Goal: Obtain resource: Obtain resource

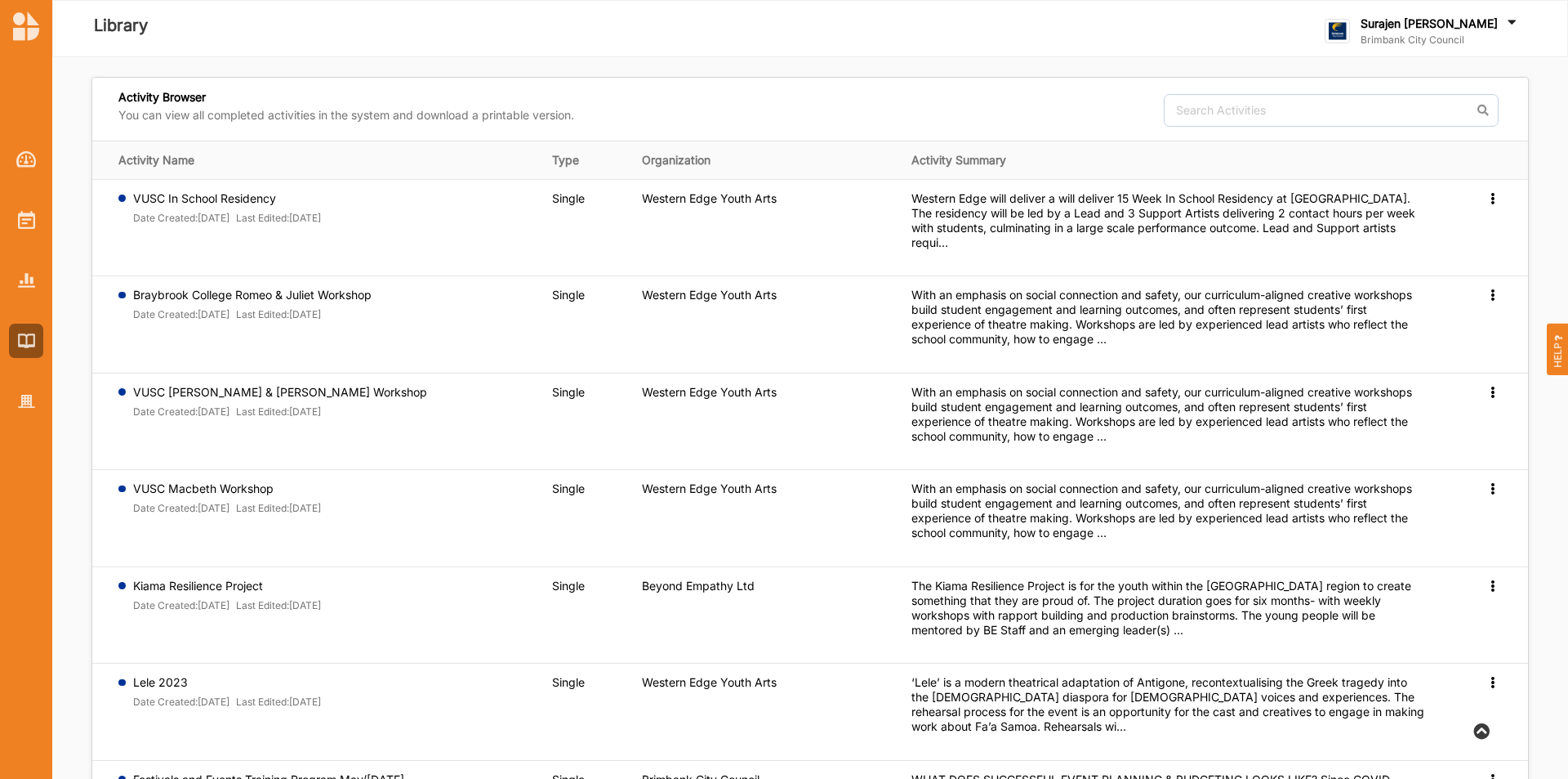
scroll to position [435, 0]
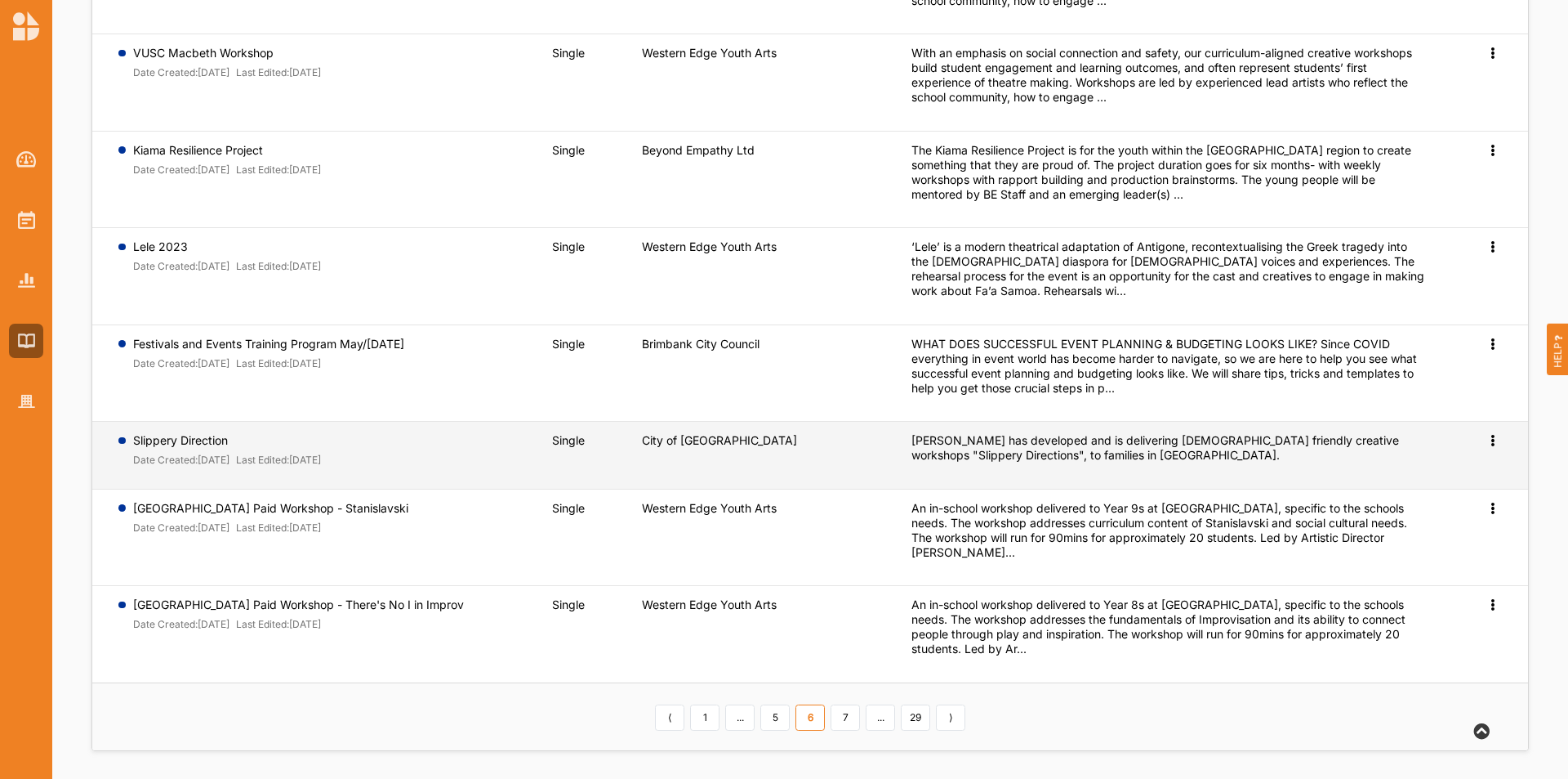
click at [1459, 475] on link "Preview" at bounding box center [1466, 467] width 70 height 31
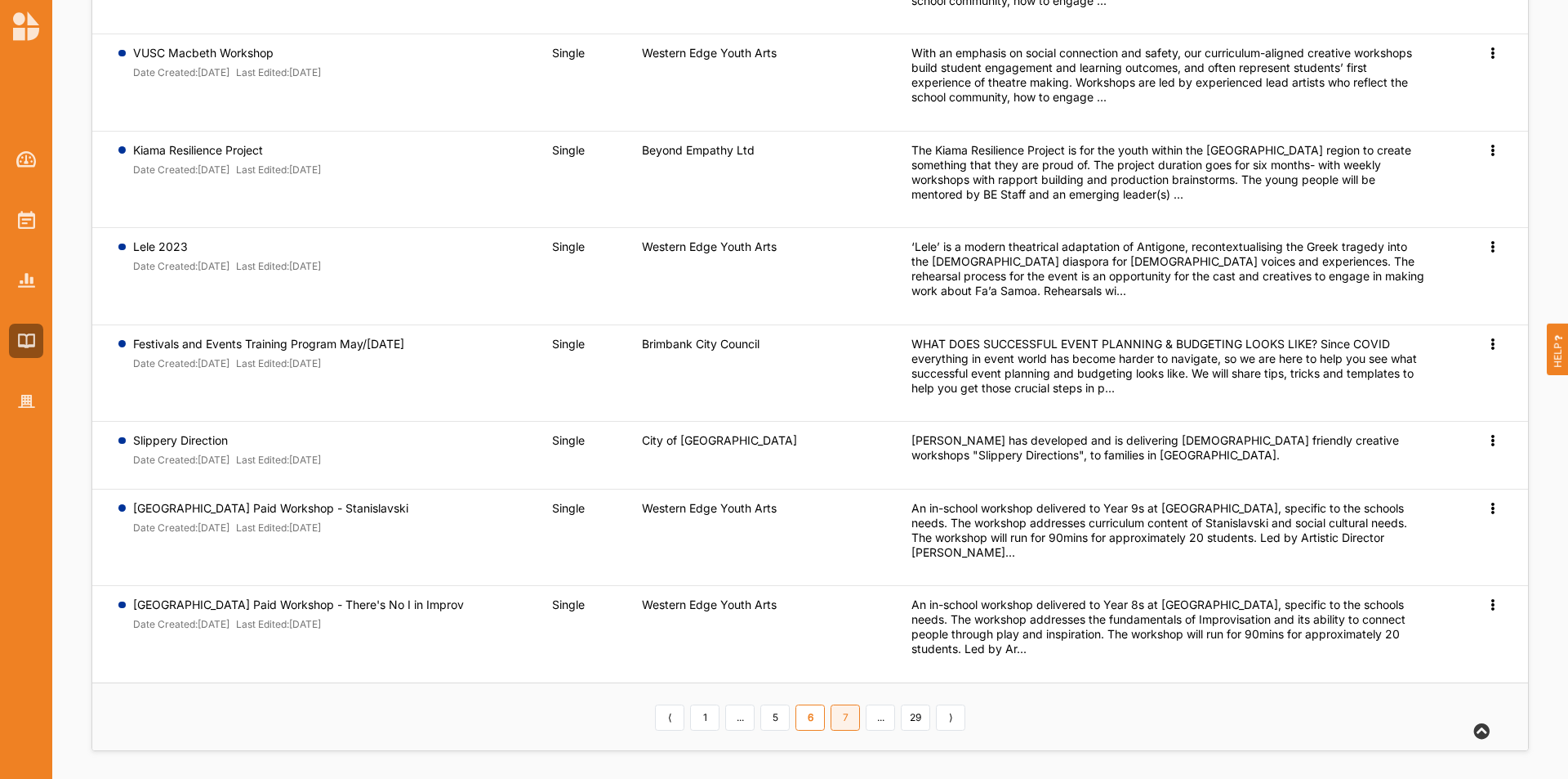
click at [847, 725] on link "7" at bounding box center [845, 717] width 30 height 26
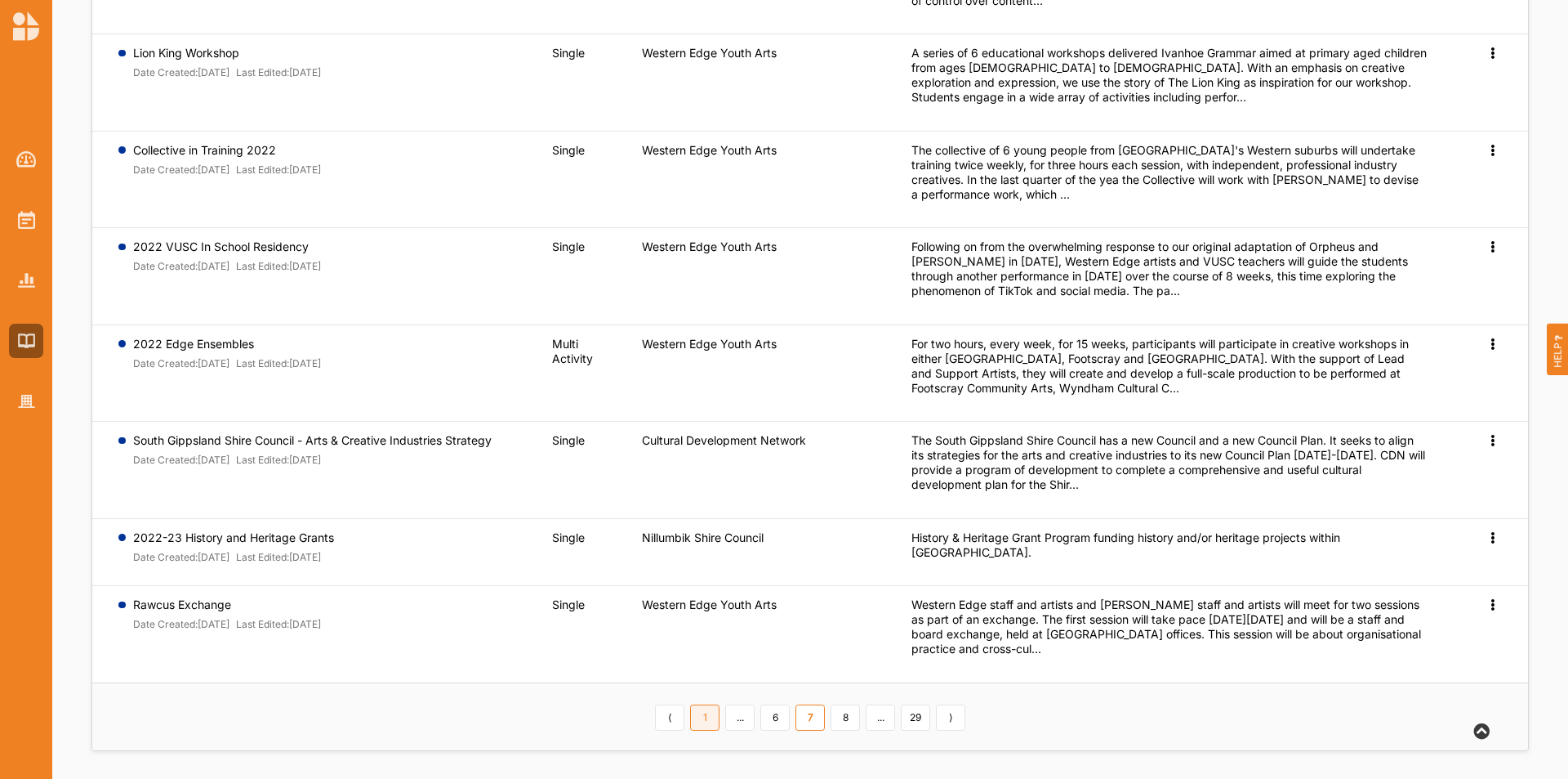
click at [713, 722] on link "1" at bounding box center [704, 717] width 30 height 26
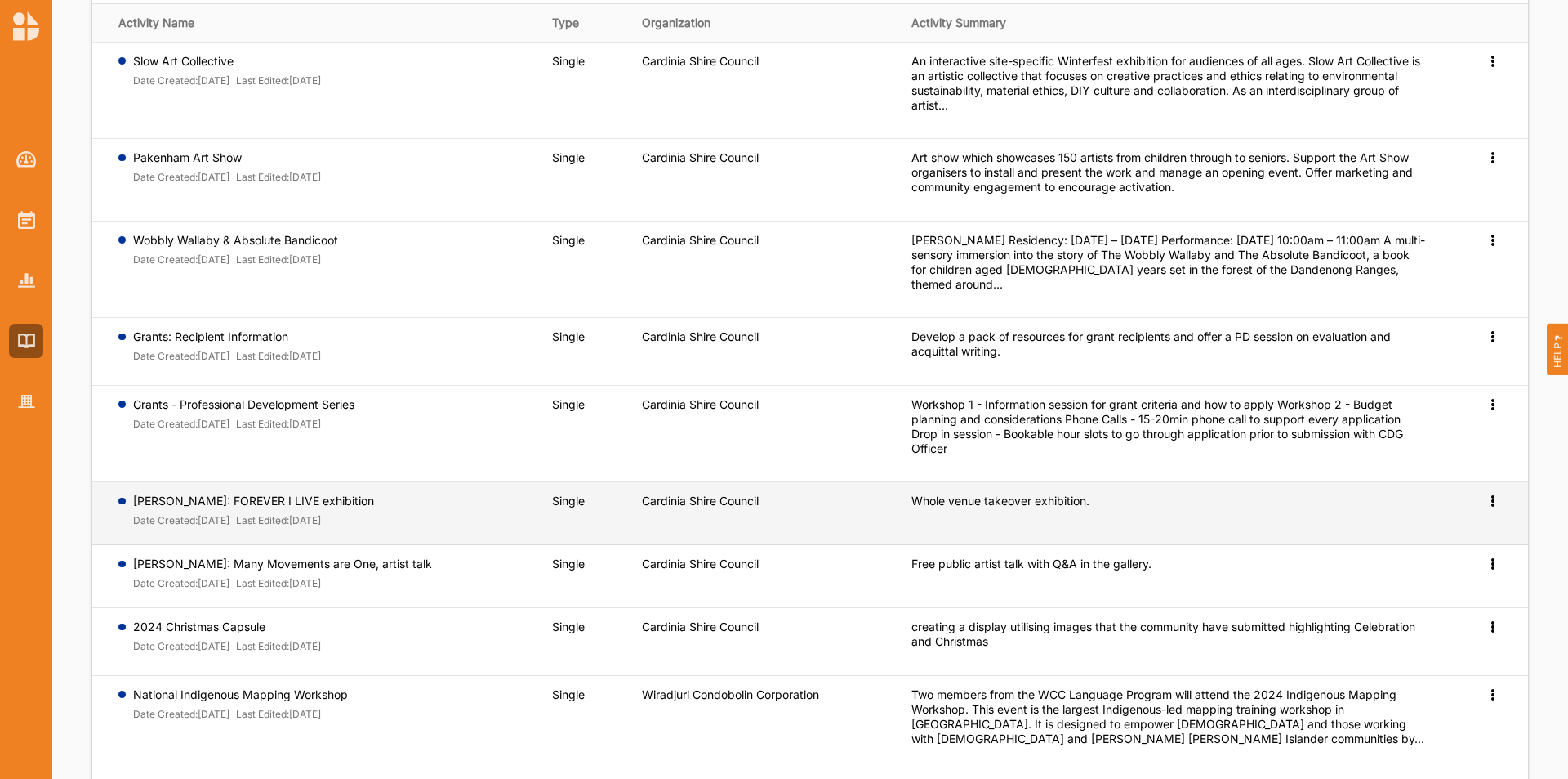
scroll to position [0, 0]
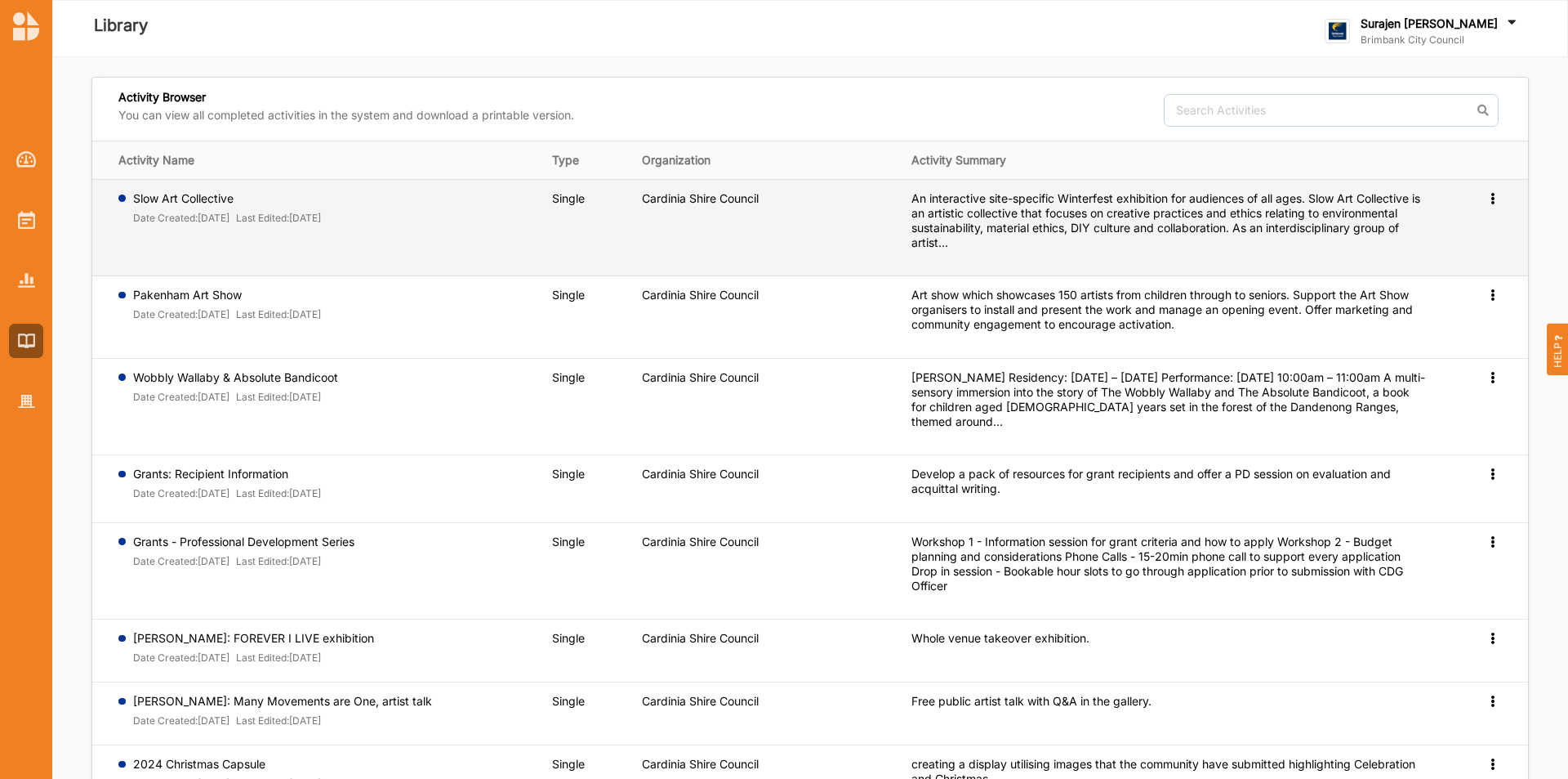
click at [1492, 198] on icon at bounding box center [1493, 197] width 14 height 12
click at [1469, 222] on span "Preview" at bounding box center [1466, 225] width 42 height 14
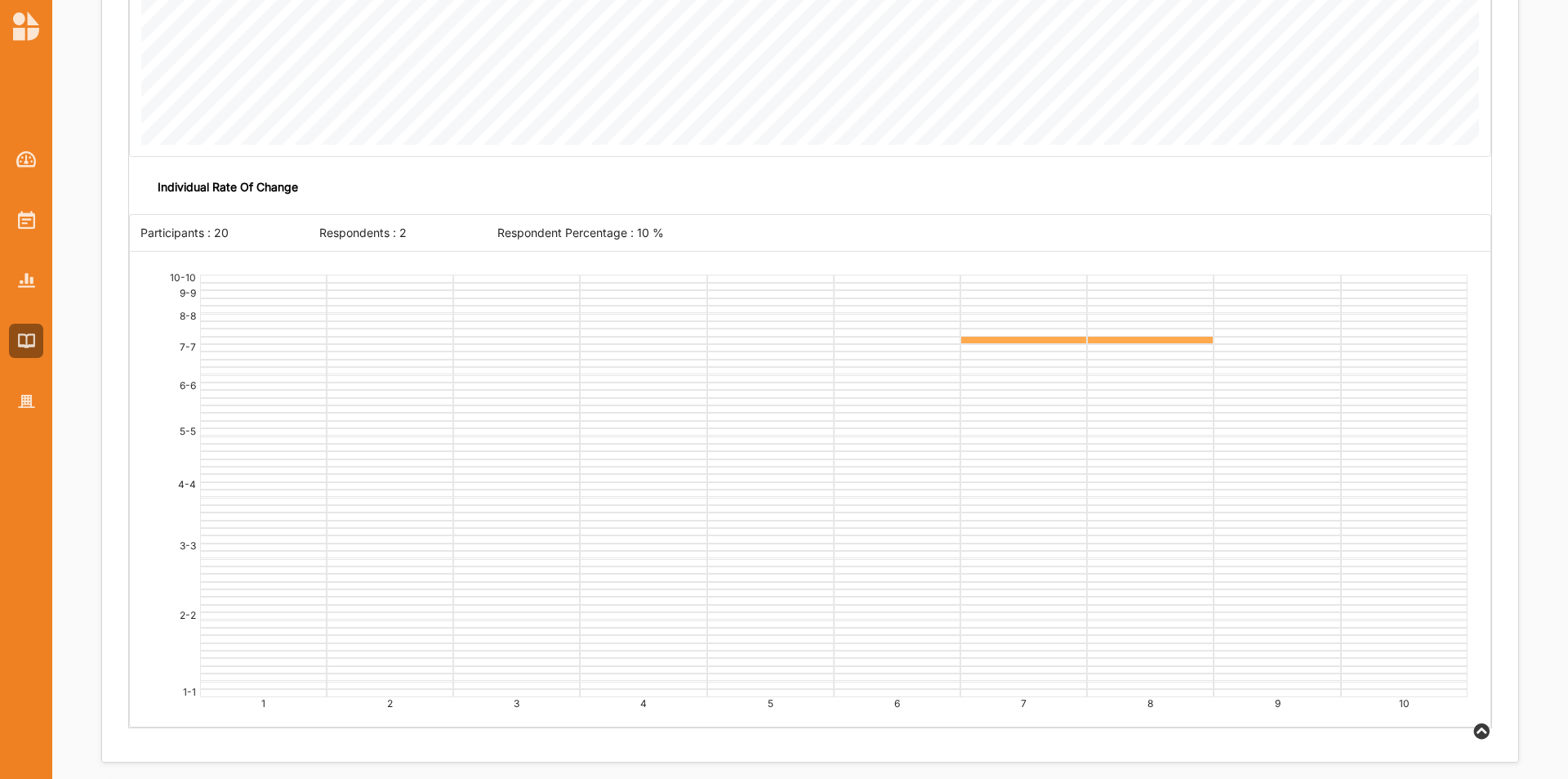
scroll to position [3187, 0]
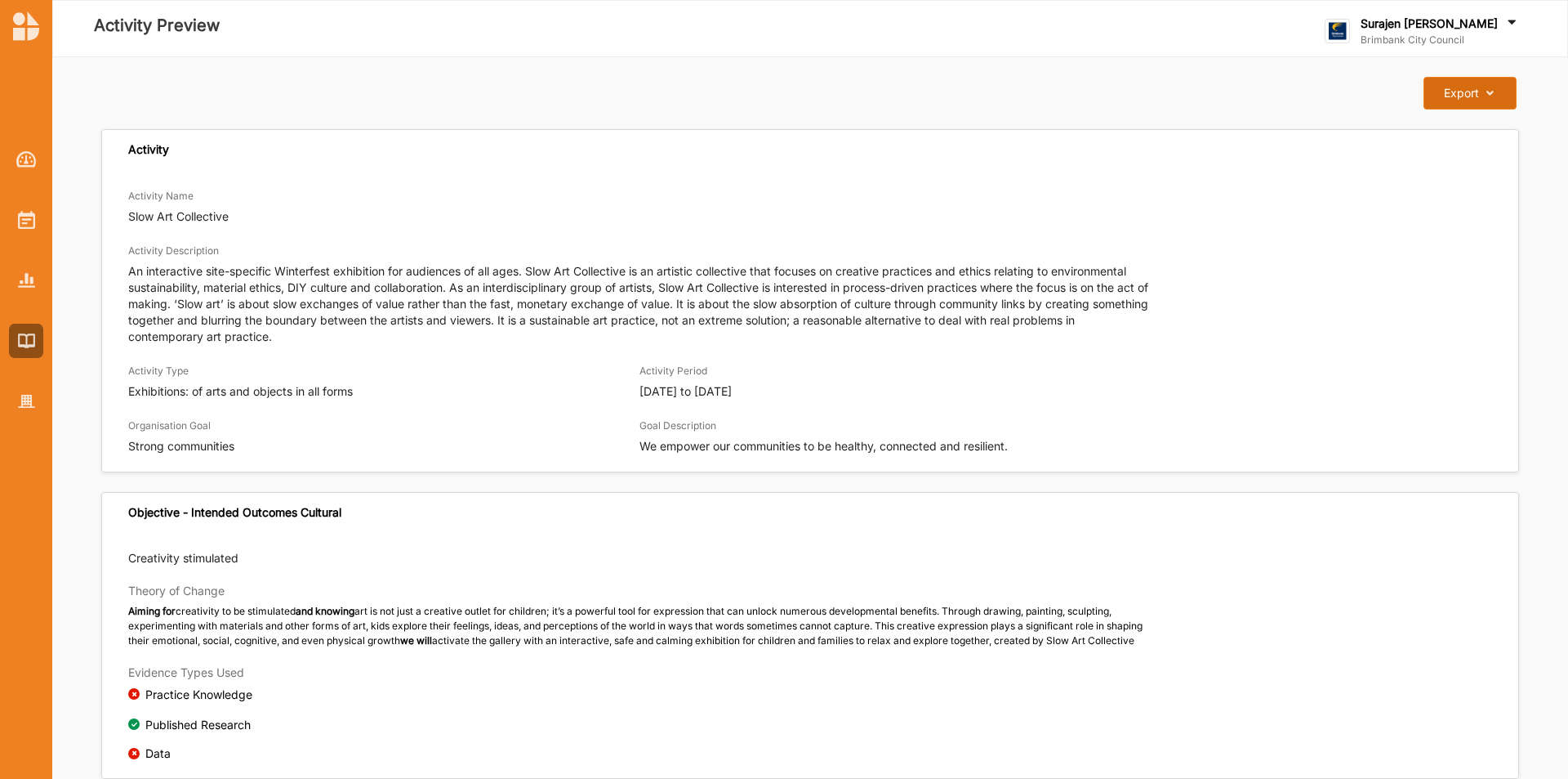
click at [1480, 89] on icon at bounding box center [1487, 93] width 14 height 12
click at [1481, 125] on label "Download Report" at bounding box center [1456, 126] width 92 height 12
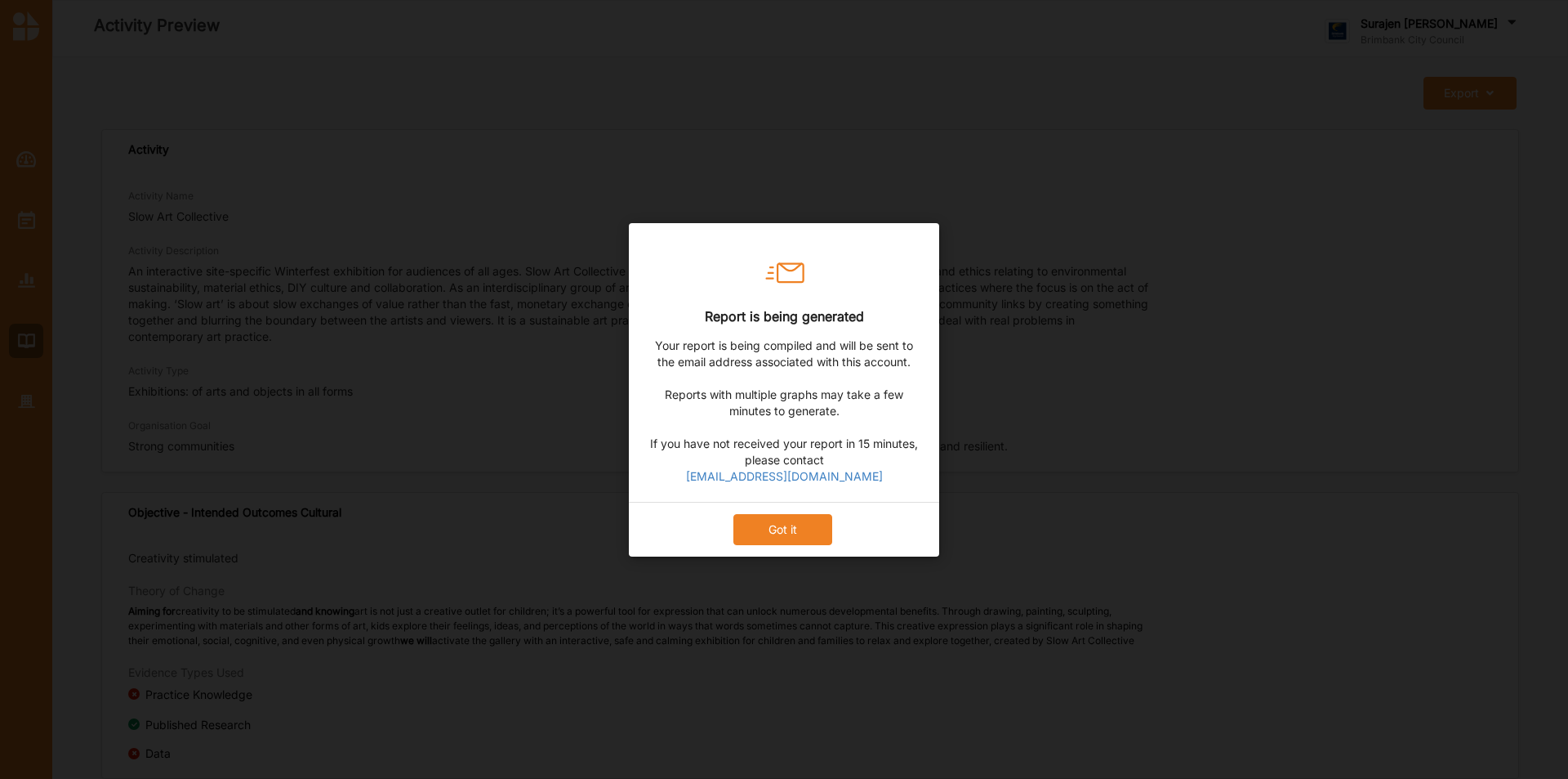
click at [774, 527] on button "Got it" at bounding box center [783, 528] width 98 height 31
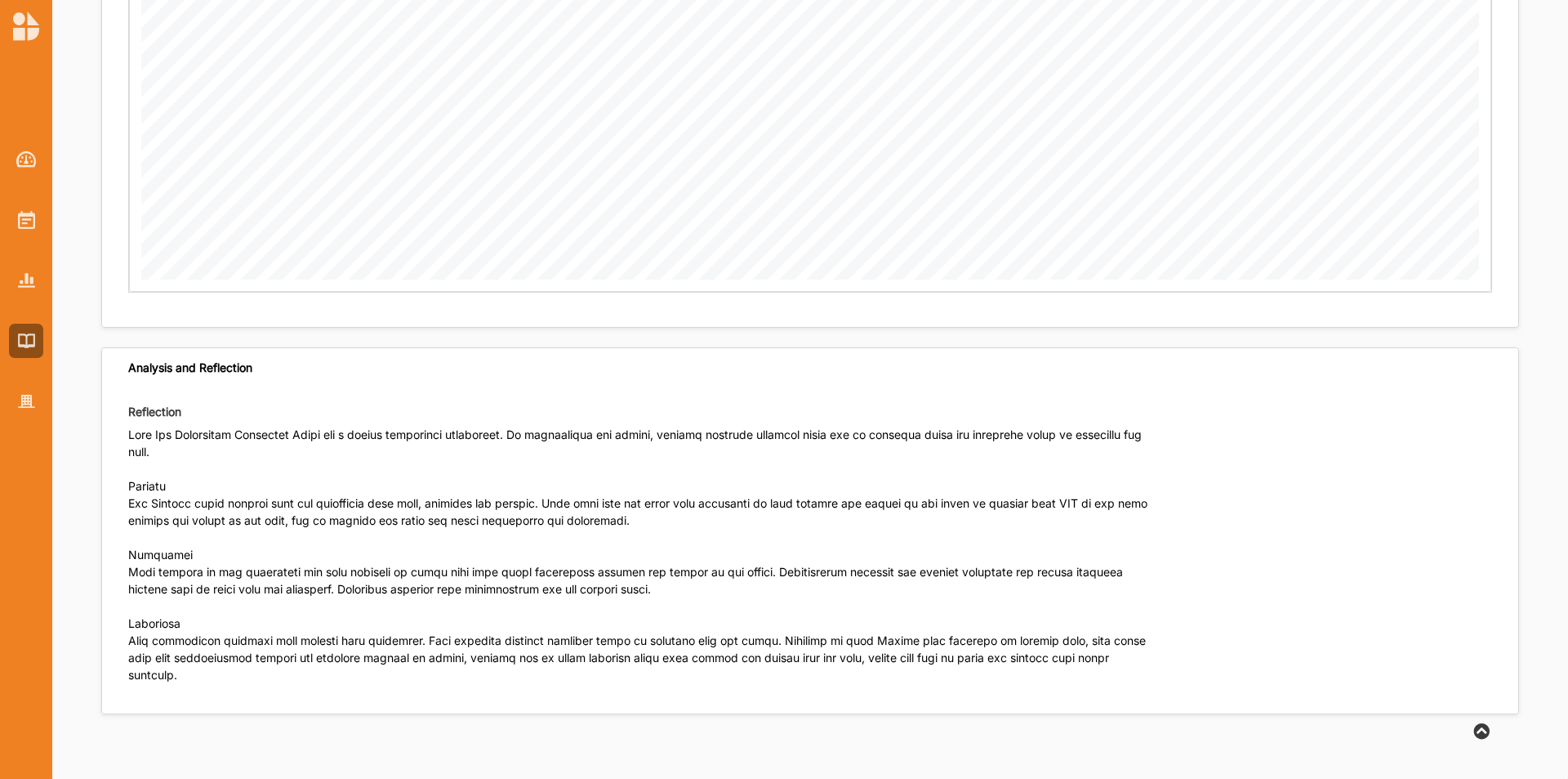
scroll to position [2831, 0]
click at [27, 341] on img at bounding box center [26, 340] width 17 height 14
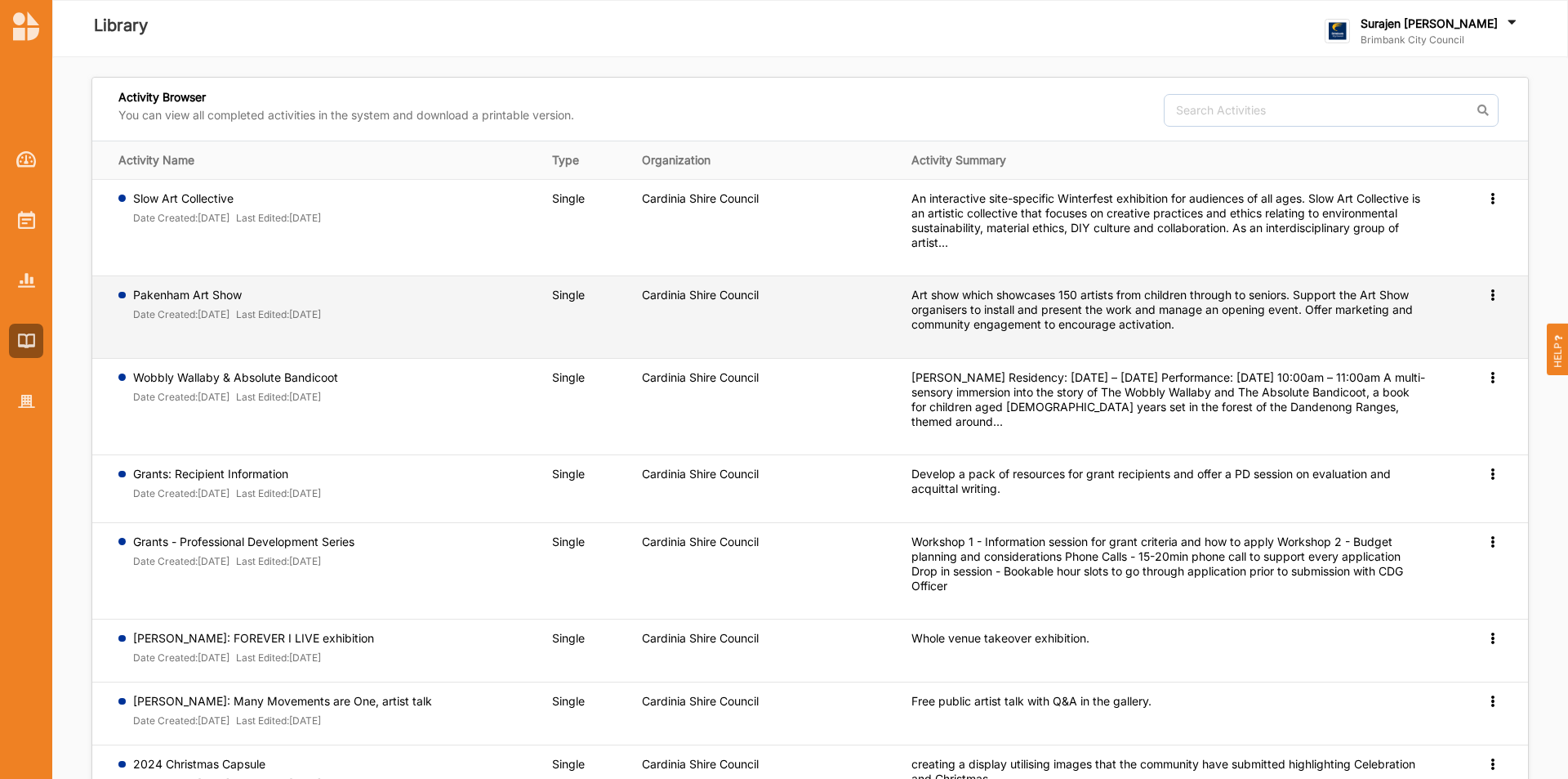
click at [1492, 202] on icon at bounding box center [1493, 197] width 14 height 12
click at [1464, 323] on span "Preview" at bounding box center [1466, 321] width 42 height 14
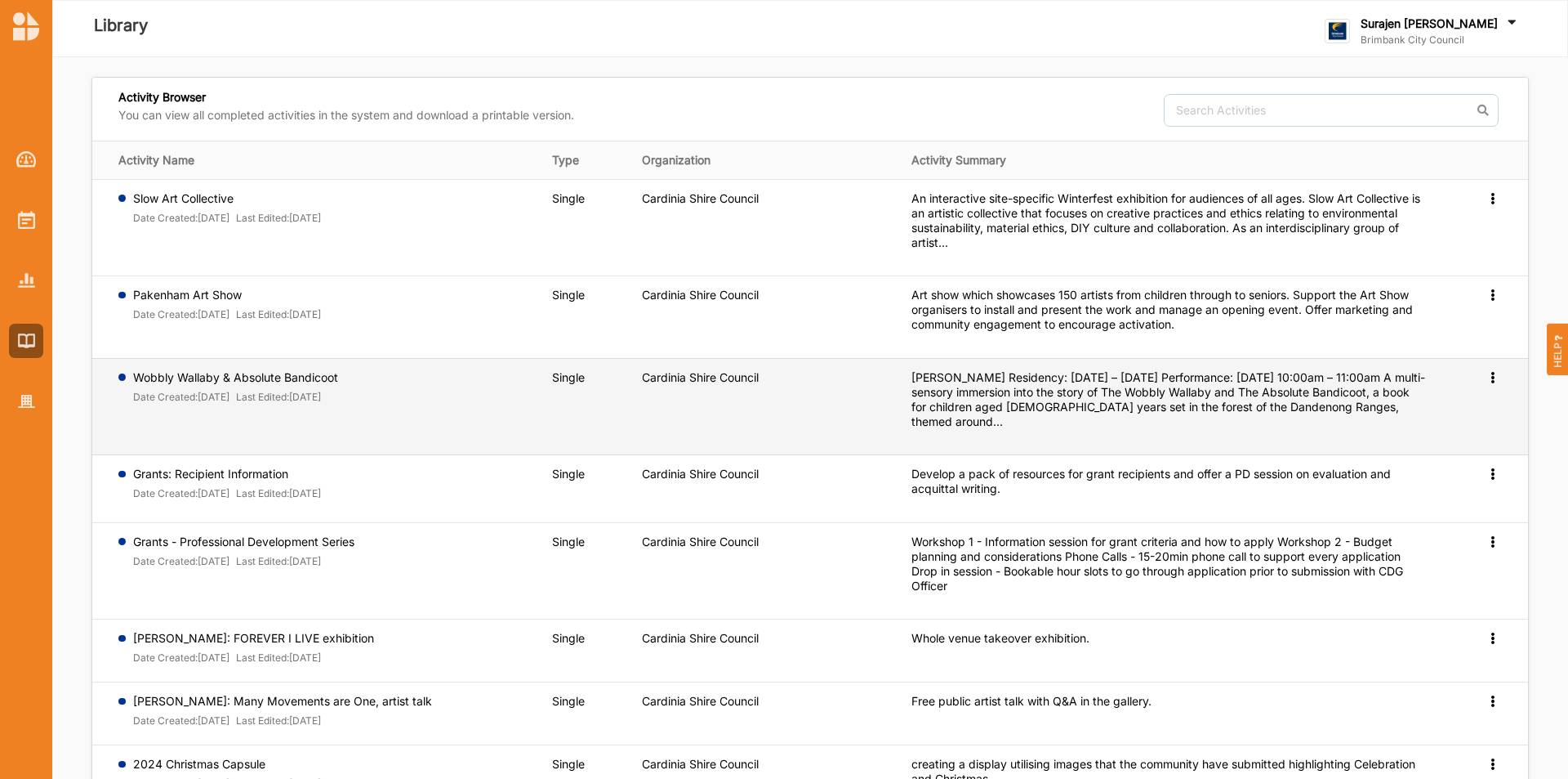
click at [1487, 202] on icon at bounding box center [1493, 197] width 14 height 12
click at [1458, 410] on link "Preview" at bounding box center [1466, 404] width 70 height 31
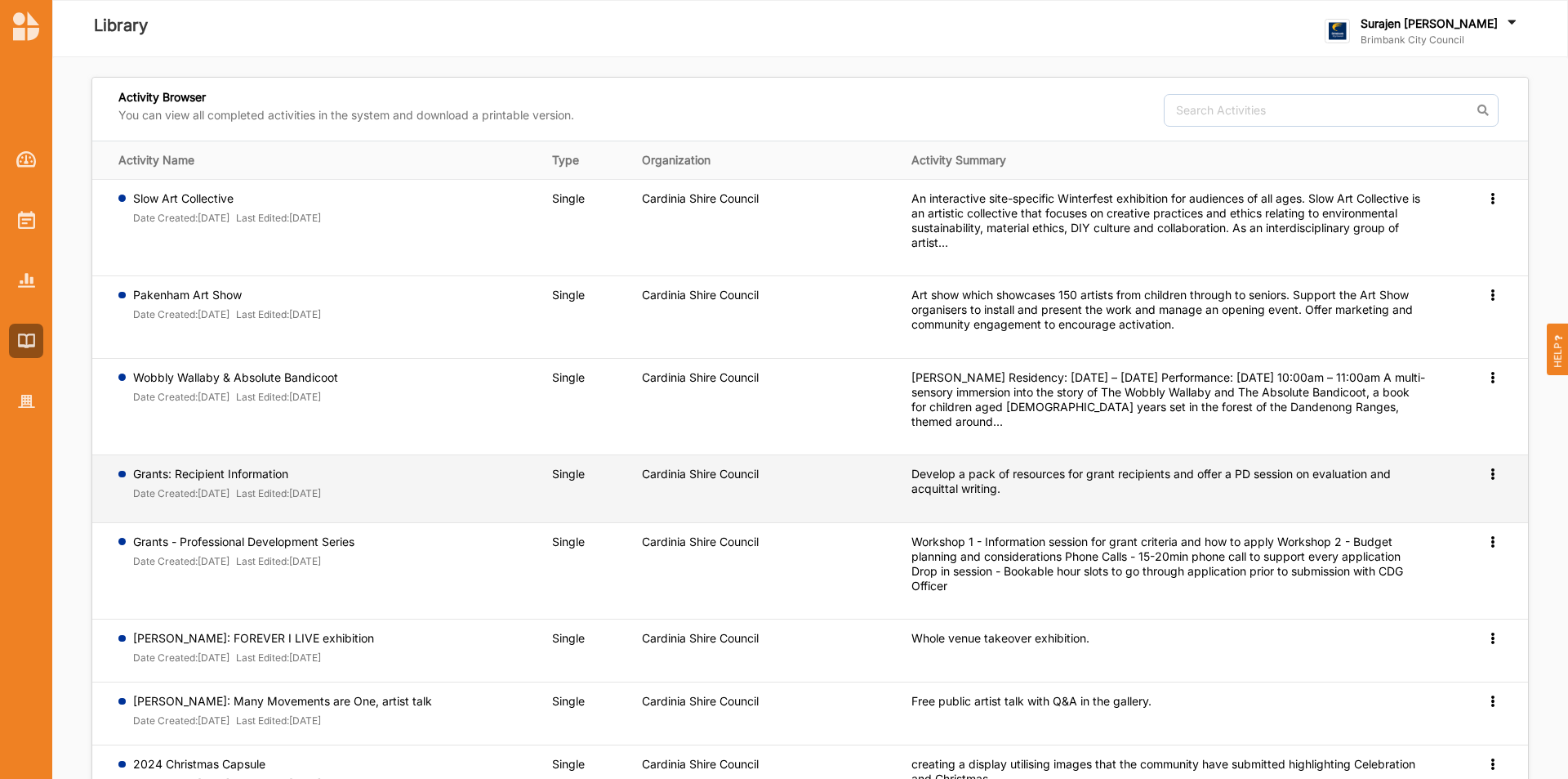
click at [1495, 202] on icon at bounding box center [1493, 197] width 14 height 12
click at [1467, 501] on span "Preview" at bounding box center [1466, 500] width 42 height 14
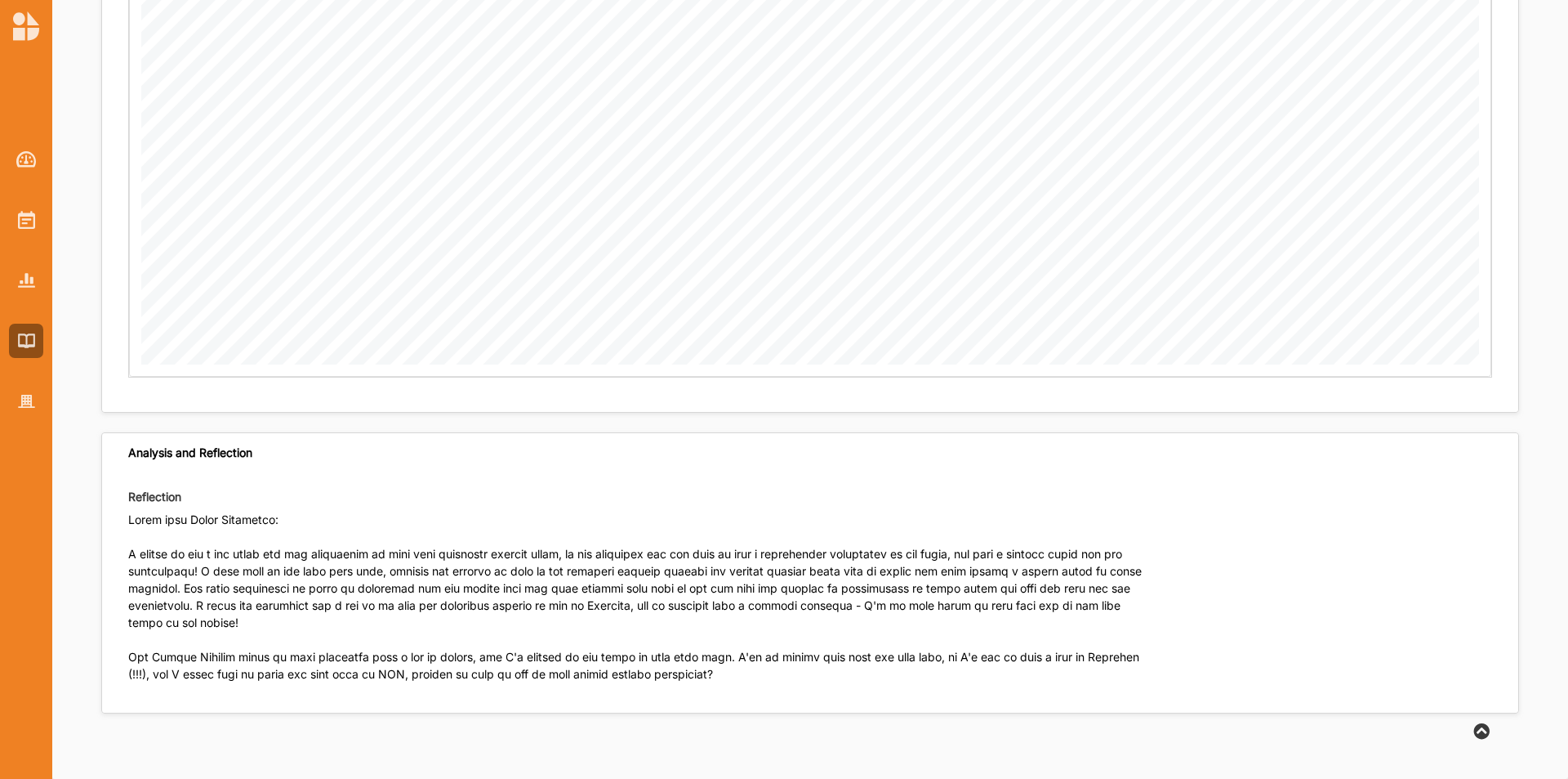
scroll to position [2726, 0]
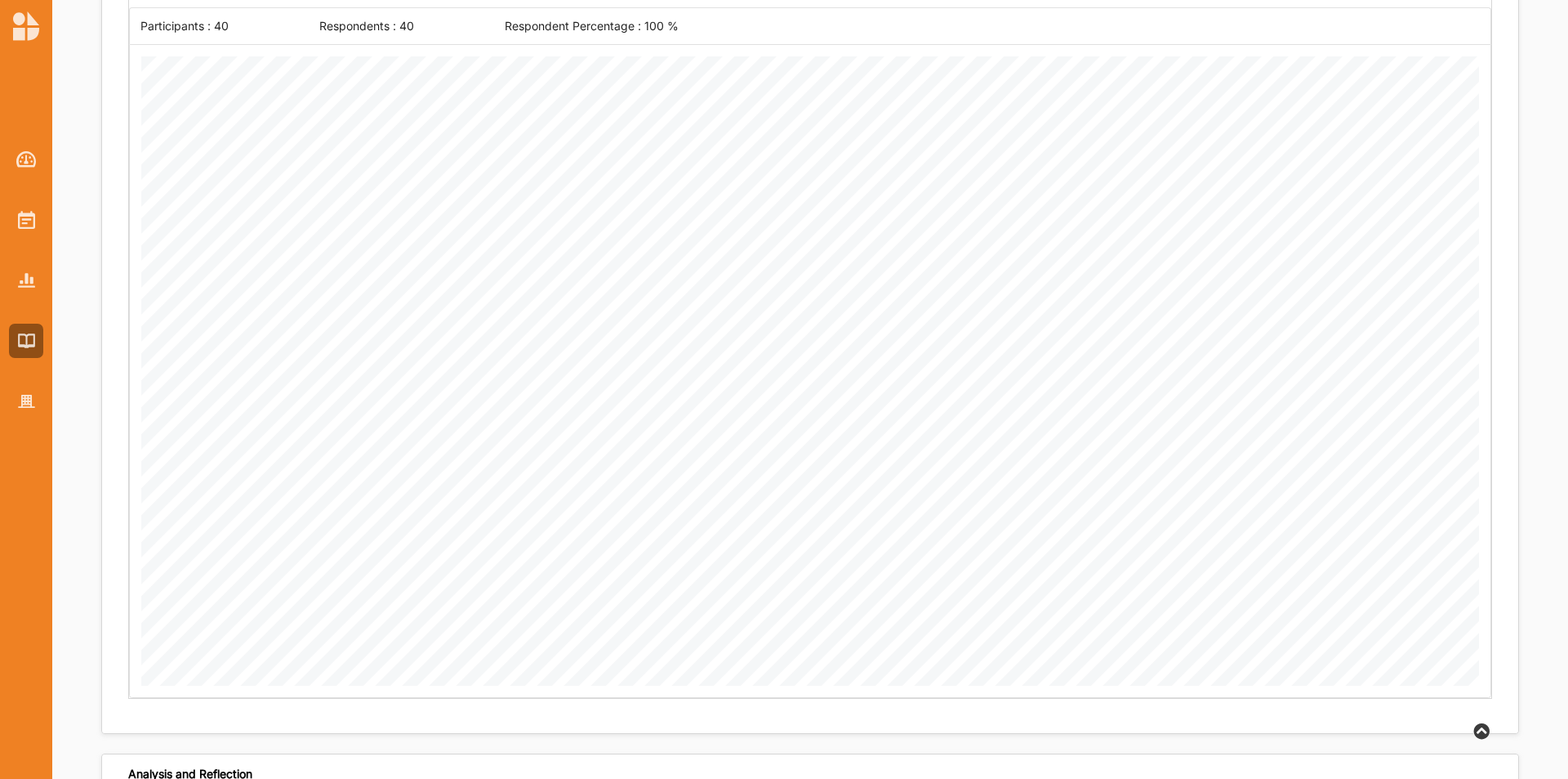
scroll to position [2488, 0]
